Goal: Task Accomplishment & Management: Use online tool/utility

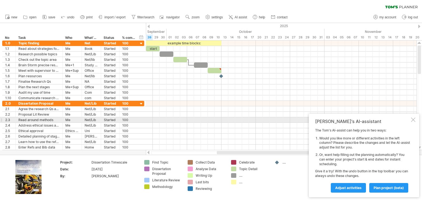
click at [414, 121] on div at bounding box center [413, 120] width 4 height 4
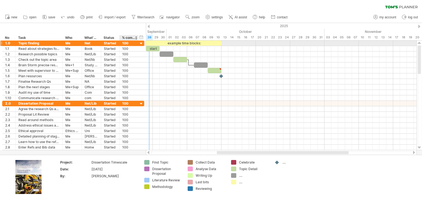
click at [139, 42] on div at bounding box center [141, 43] width 5 height 5
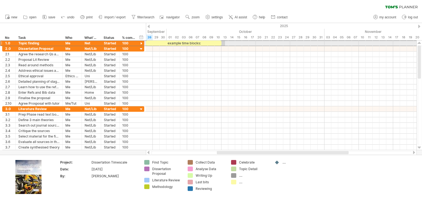
click at [1, 43] on div at bounding box center [1, 43] width 2 height 6
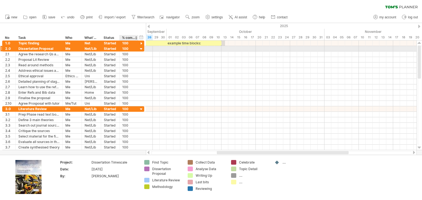
click at [141, 50] on div at bounding box center [141, 49] width 5 height 5
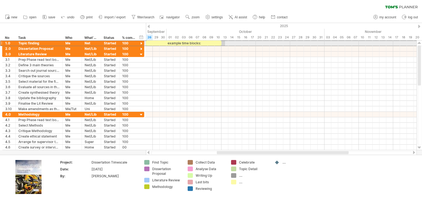
click at [1, 43] on div at bounding box center [1, 43] width 2 height 6
click at [142, 43] on div at bounding box center [141, 43] width 5 height 5
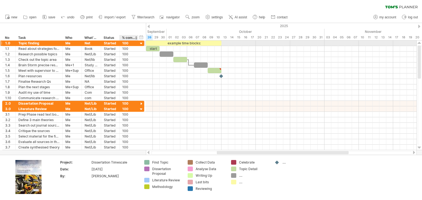
click at [142, 43] on div at bounding box center [141, 43] width 5 height 5
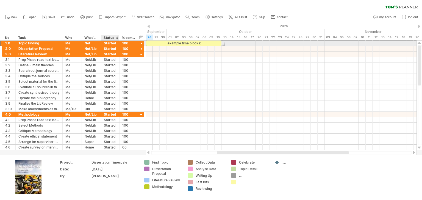
click at [104, 44] on div "Started" at bounding box center [110, 43] width 13 height 5
click at [142, 44] on div at bounding box center [141, 43] width 5 height 5
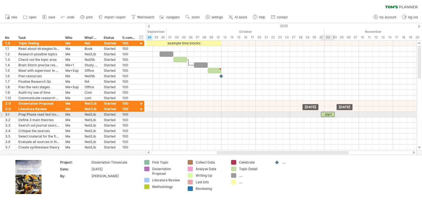
drag, startPoint x: 155, startPoint y: 48, endPoint x: 330, endPoint y: 114, distance: 186.7
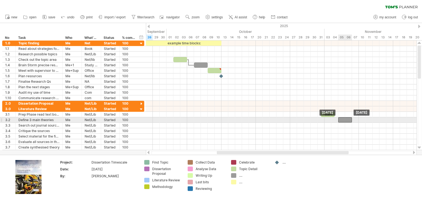
drag, startPoint x: 169, startPoint y: 53, endPoint x: 346, endPoint y: 118, distance: 188.8
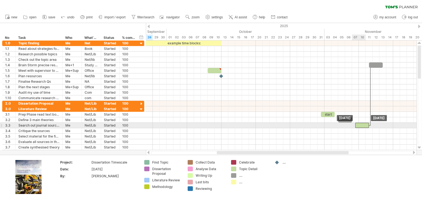
drag, startPoint x: 183, startPoint y: 60, endPoint x: 363, endPoint y: 125, distance: 191.9
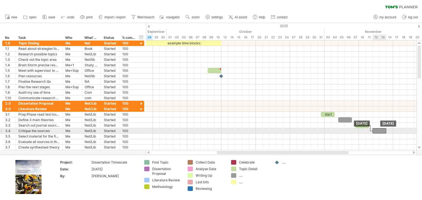
drag, startPoint x: 373, startPoint y: 65, endPoint x: 378, endPoint y: 130, distance: 65.6
drag, startPoint x: 213, startPoint y: 70, endPoint x: 398, endPoint y: 133, distance: 195.3
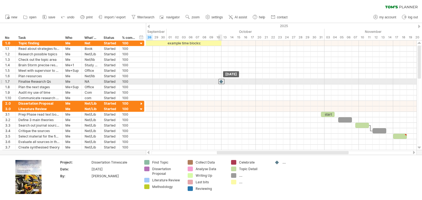
drag, startPoint x: 220, startPoint y: 76, endPoint x: 220, endPoint y: 82, distance: 5.5
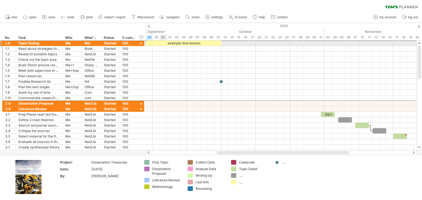
click at [1, 43] on div at bounding box center [1, 43] width 2 height 6
click at [143, 46] on div at bounding box center [141, 43] width 5 height 5
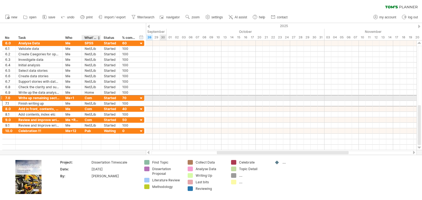
click at [90, 97] on div "Com" at bounding box center [91, 98] width 13 height 5
click at [90, 97] on input "***" at bounding box center [91, 98] width 13 height 5
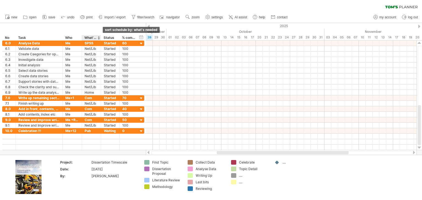
click at [99, 37] on div at bounding box center [98, 37] width 2 height 5
click at [98, 39] on div at bounding box center [98, 37] width 2 height 5
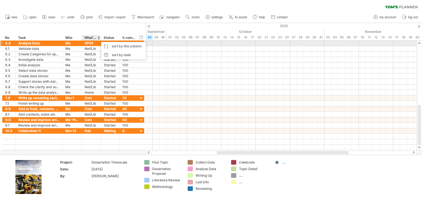
click at [93, 44] on div "SPSS" at bounding box center [91, 43] width 13 height 5
